Goal: Task Accomplishment & Management: Use online tool/utility

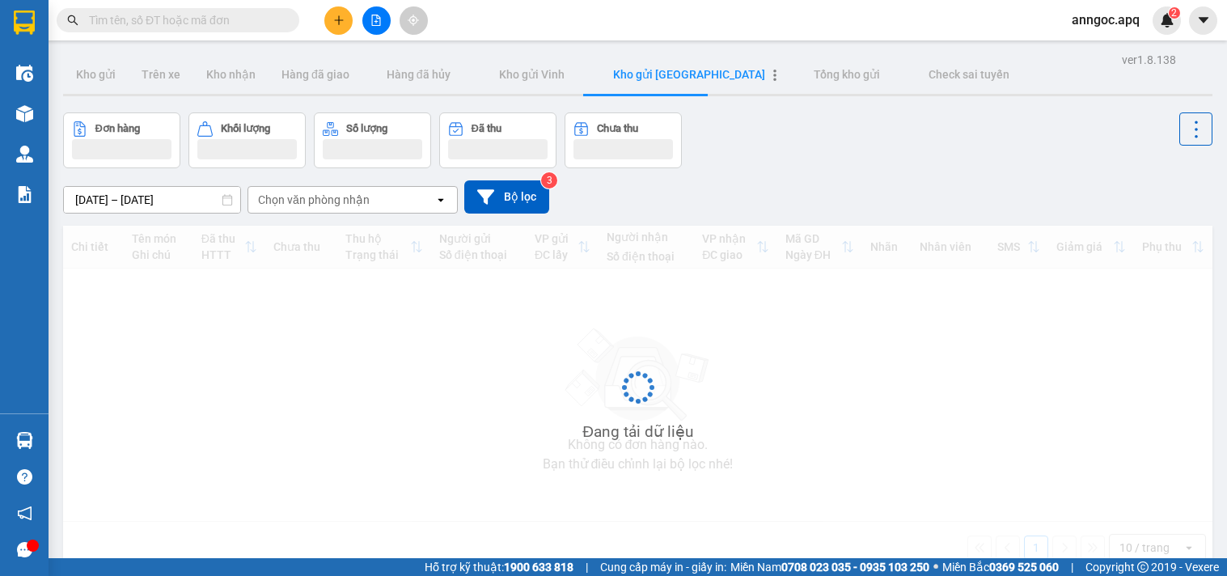
click at [644, 75] on span "Kho gửi [GEOGRAPHIC_DATA]" at bounding box center [689, 74] width 152 height 13
click at [643, 69] on span "Kho gửi [GEOGRAPHIC_DATA]" at bounding box center [689, 74] width 152 height 13
click at [636, 73] on span "Kho gửi [GEOGRAPHIC_DATA]" at bounding box center [689, 74] width 152 height 13
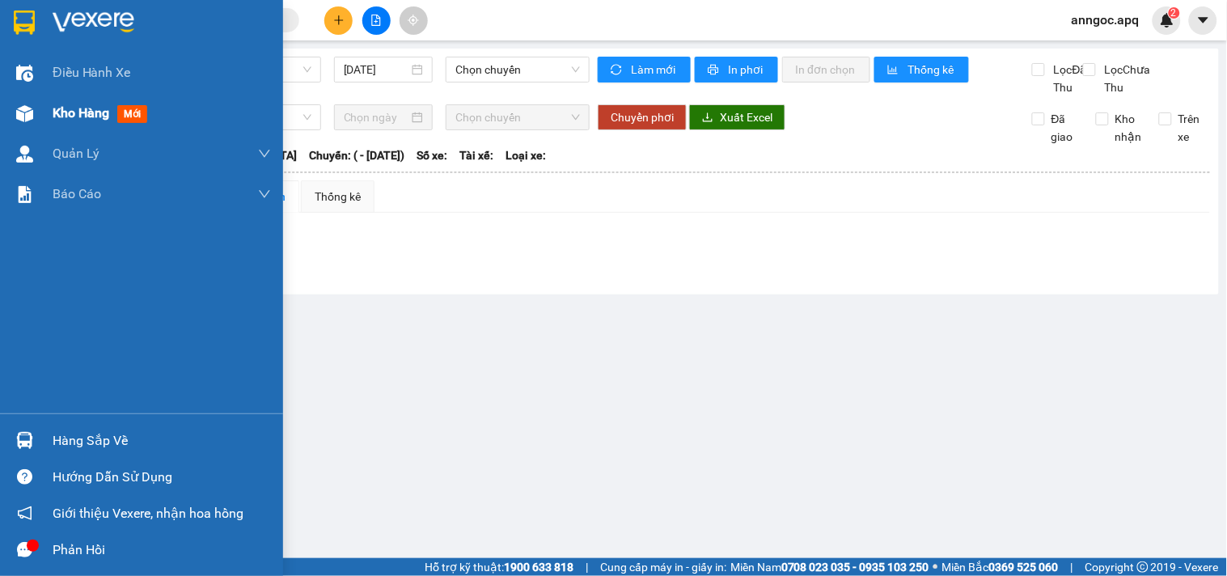
click at [87, 112] on span "Kho hàng" at bounding box center [81, 112] width 57 height 15
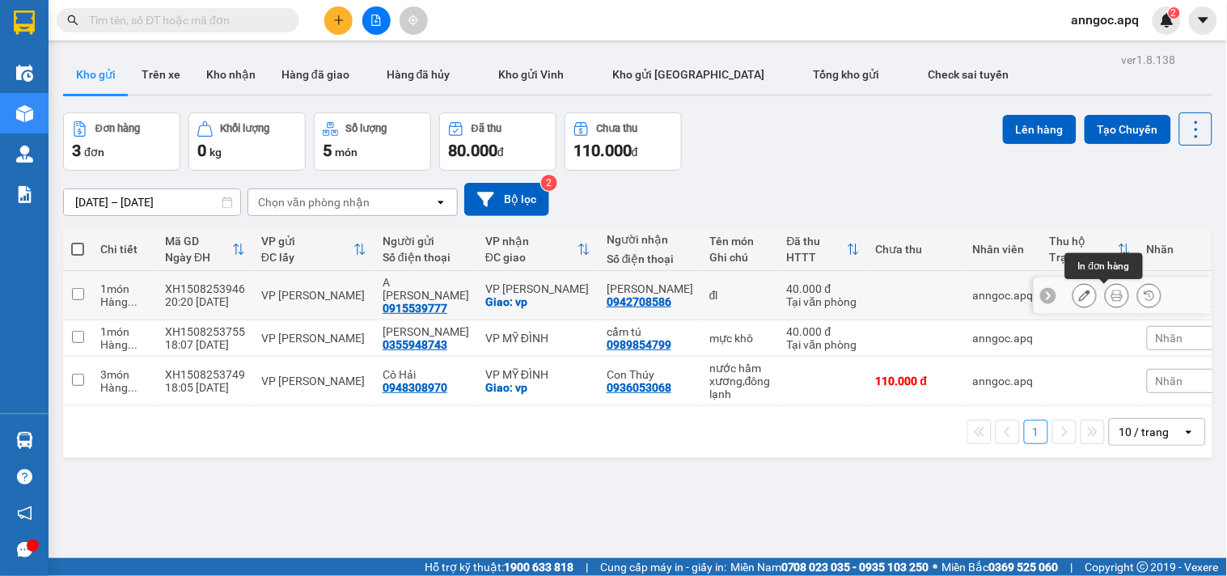
click at [1109, 295] on button at bounding box center [1116, 295] width 23 height 28
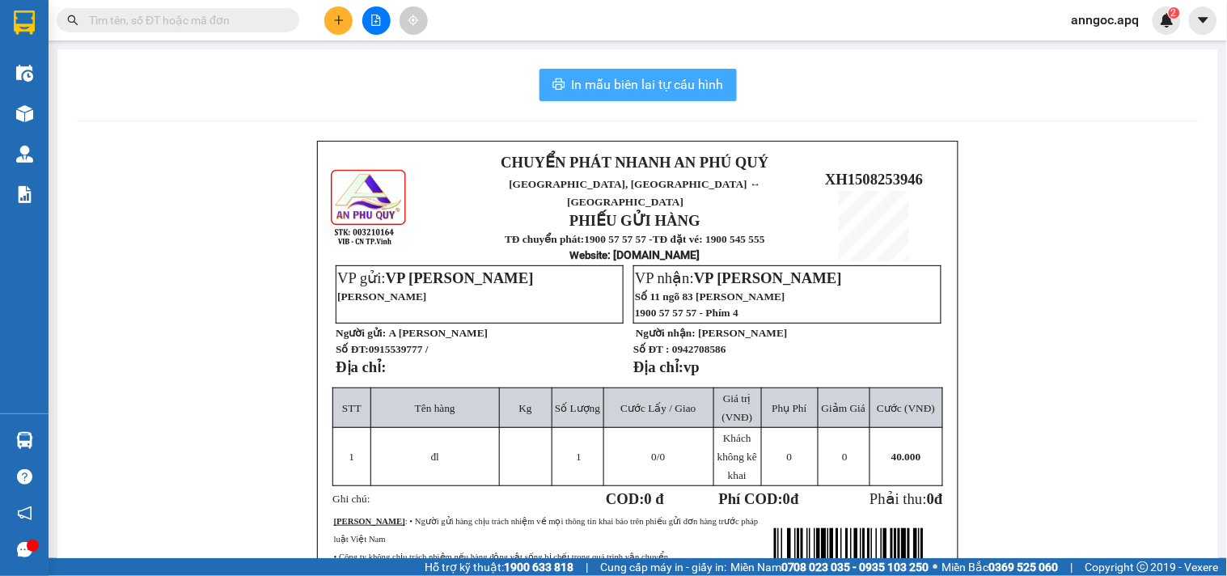
click at [665, 87] on span "In mẫu biên lai tự cấu hình" at bounding box center [648, 84] width 152 height 20
